Goal: Find specific page/section: Find specific page/section

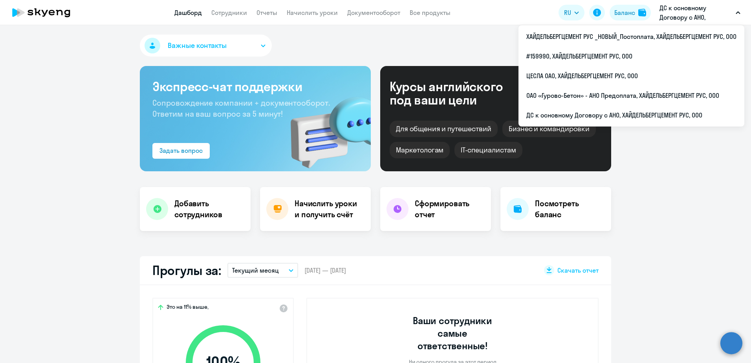
click at [206, 19] on app-header "Дашборд Сотрудники Отчеты Начислить уроки Документооборот Все продукты Дашборд …" at bounding box center [375, 12] width 751 height 25
click at [249, 19] on app-header "Дашборд Сотрудники Отчеты Начислить уроки Документооборот Все продукты Дашборд …" at bounding box center [375, 12] width 751 height 25
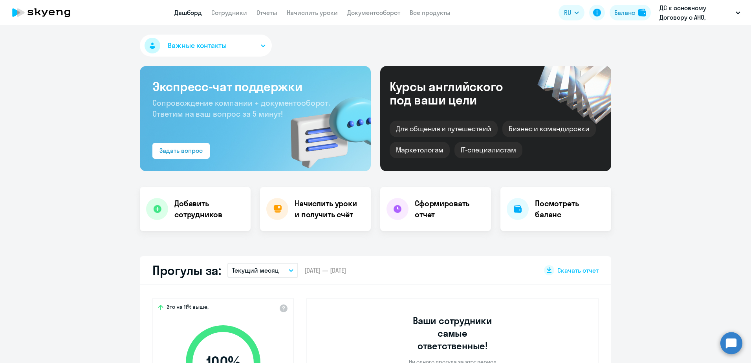
click at [243, 17] on app-header "Дашборд Сотрудники Отчеты Начислить уроки Документооборот Все продукты Дашборд …" at bounding box center [375, 12] width 751 height 25
drag, startPoint x: 243, startPoint y: 17, endPoint x: 238, endPoint y: 16, distance: 5.2
click at [239, 16] on link "Сотрудники" at bounding box center [229, 13] width 36 height 8
select select "30"
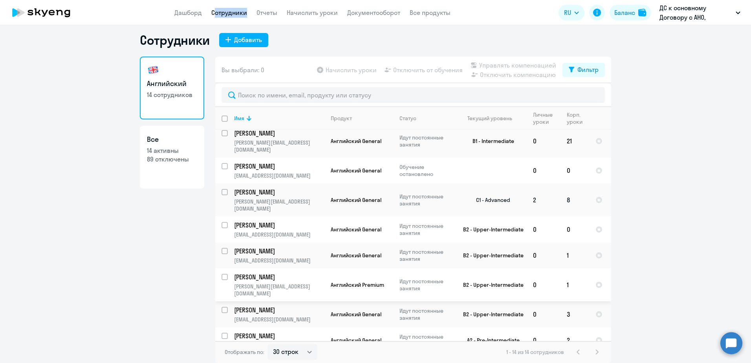
scroll to position [152, 0]
